Goal: Navigation & Orientation: Understand site structure

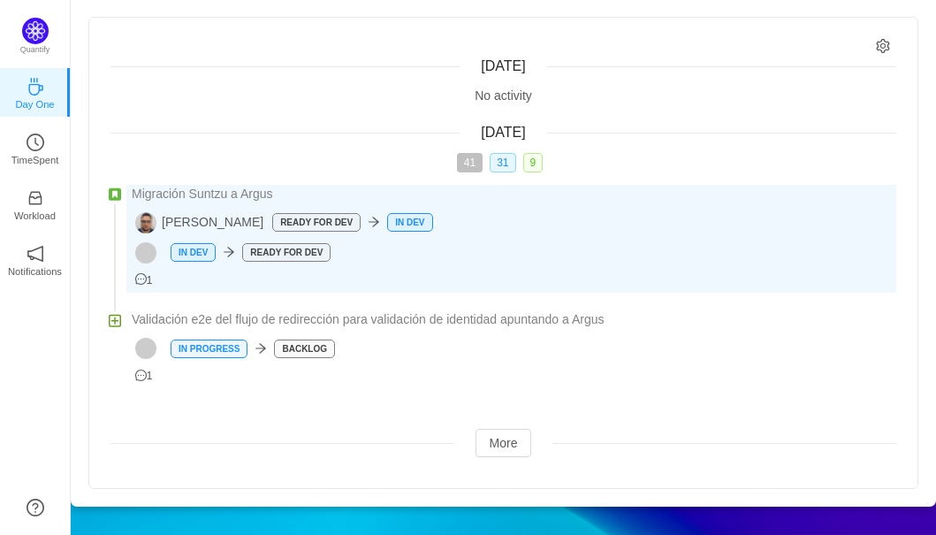
scroll to position [253, 0]
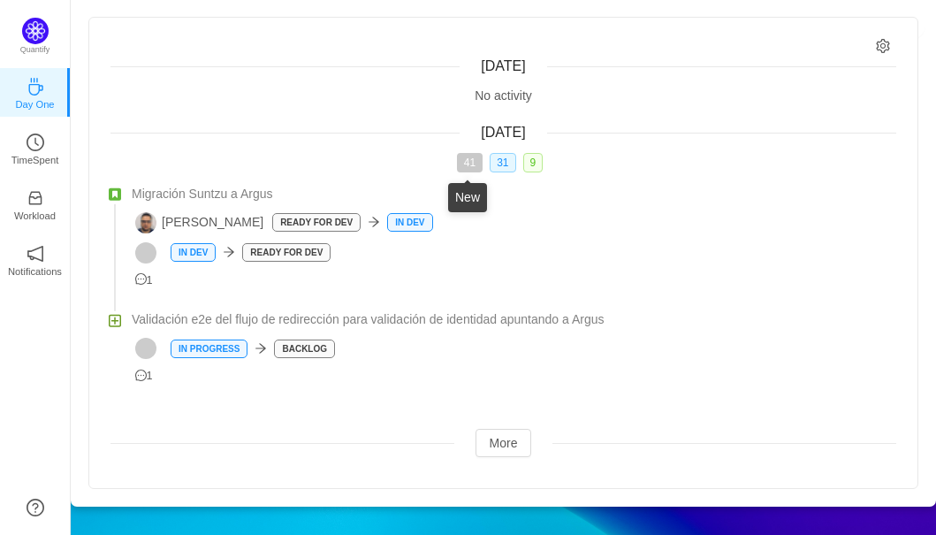
click at [474, 162] on span "41" at bounding box center [470, 162] width 26 height 19
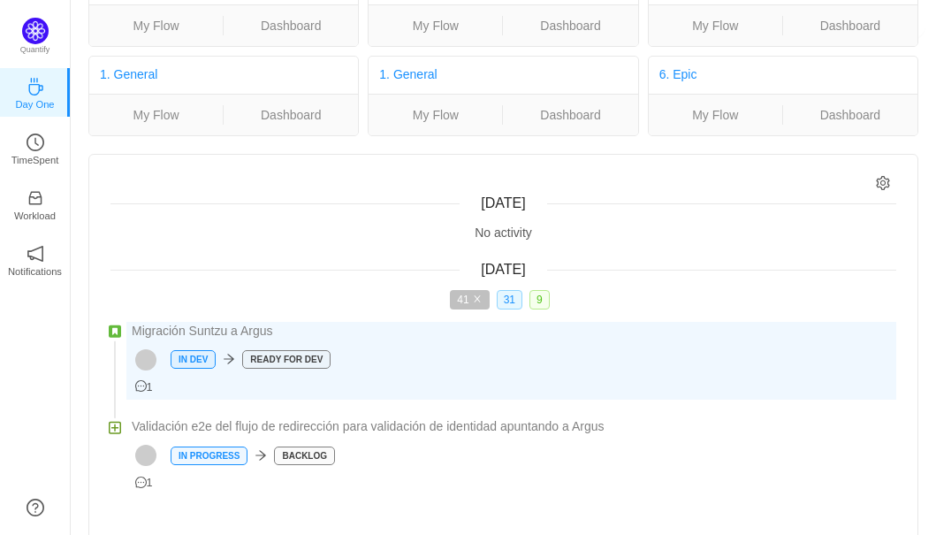
scroll to position [110, 0]
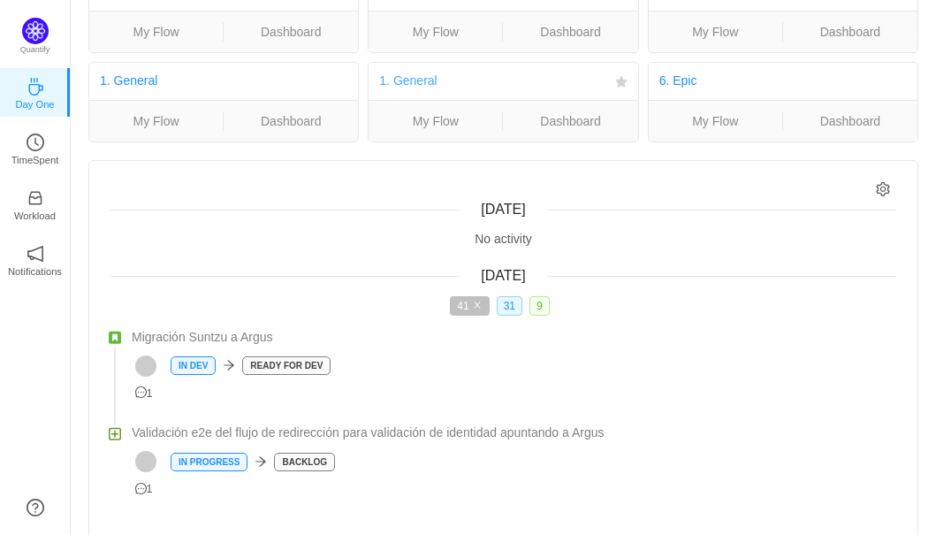
click at [422, 80] on link "1. General" at bounding box center [407, 80] width 57 height 14
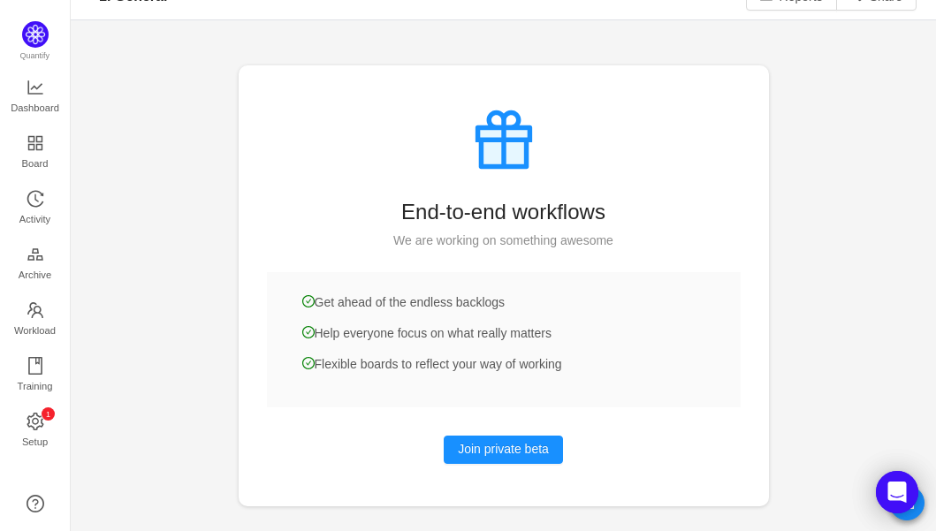
scroll to position [36, 0]
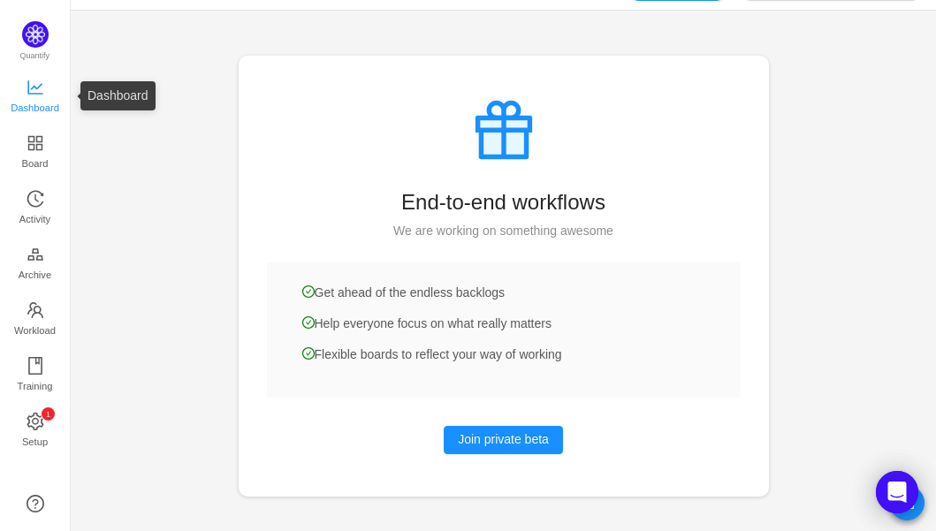
click at [40, 97] on span "Dashboard" at bounding box center [35, 107] width 49 height 35
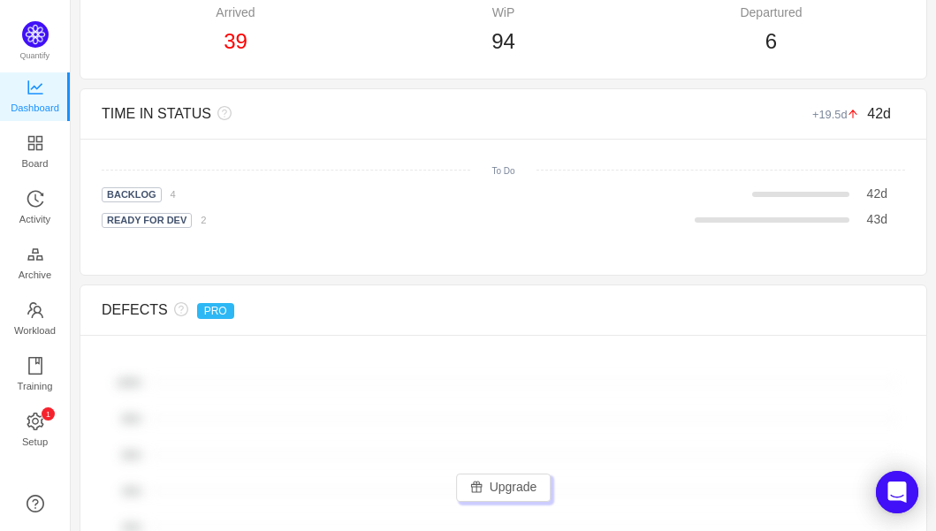
scroll to position [1193, 0]
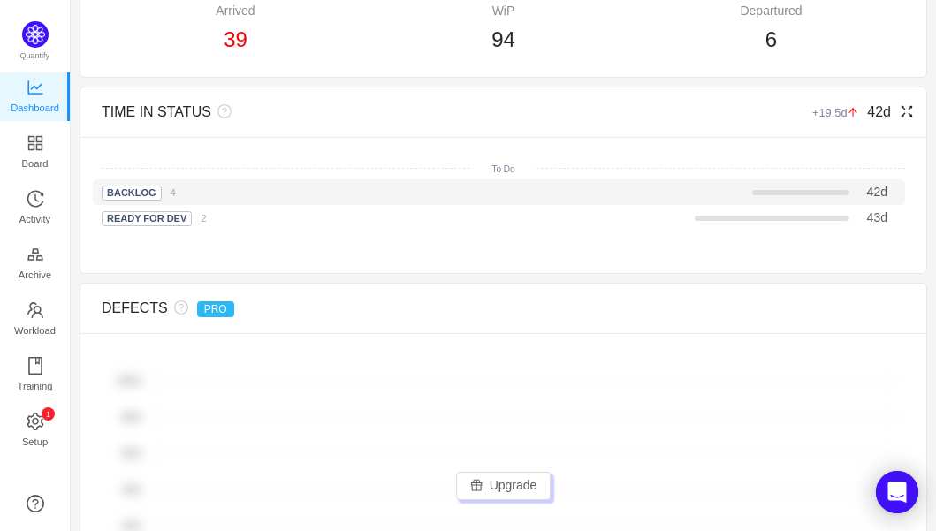
click at [142, 186] on span "Backlog" at bounding box center [132, 193] width 60 height 15
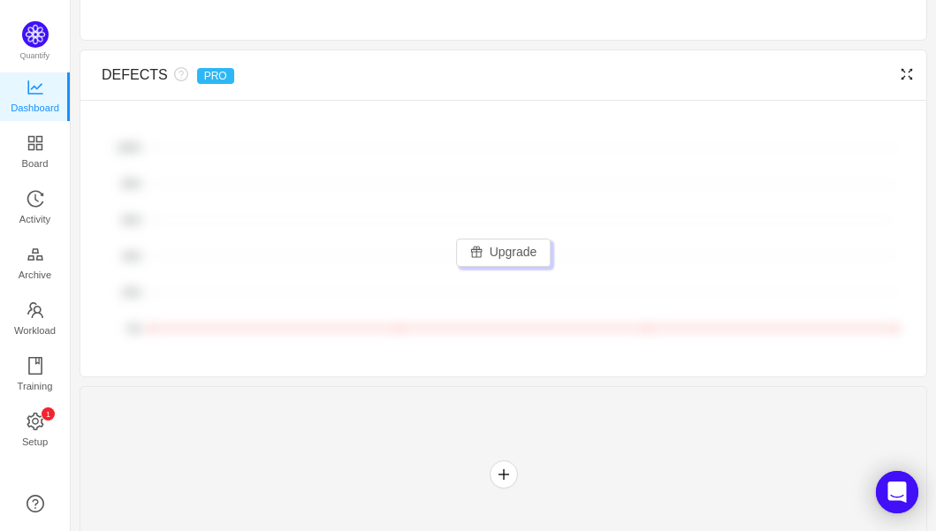
scroll to position [1436, 0]
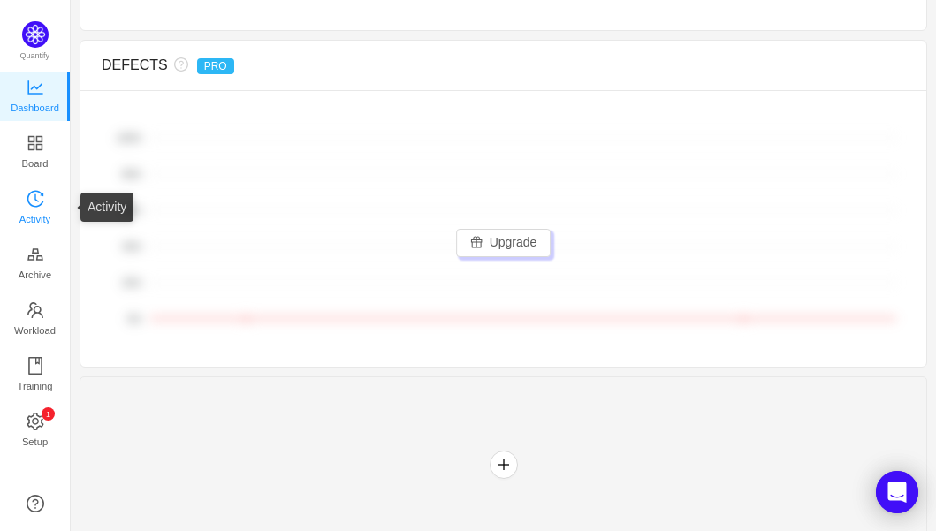
click at [34, 199] on icon "icon: history" at bounding box center [36, 199] width 18 height 18
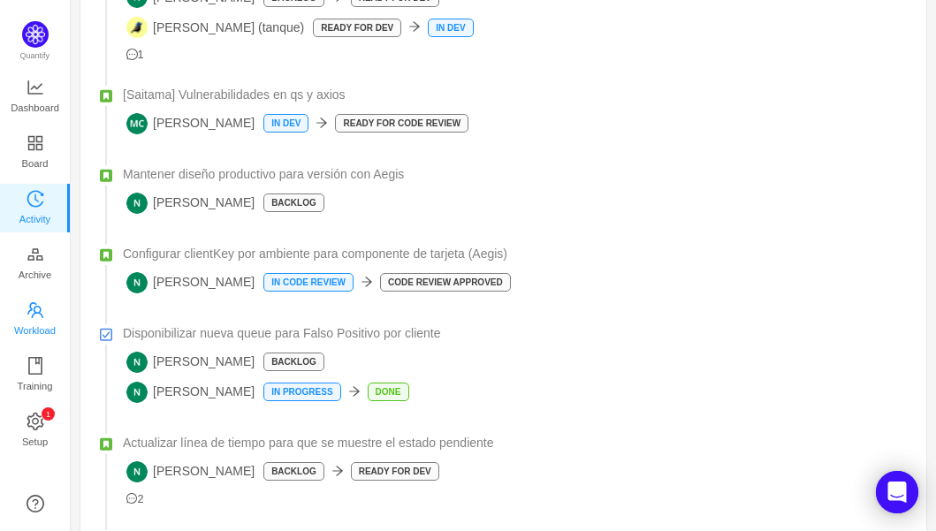
scroll to position [353, 0]
click at [31, 428] on span "Setup" at bounding box center [35, 441] width 26 height 35
